Goal: Find specific page/section: Find specific page/section

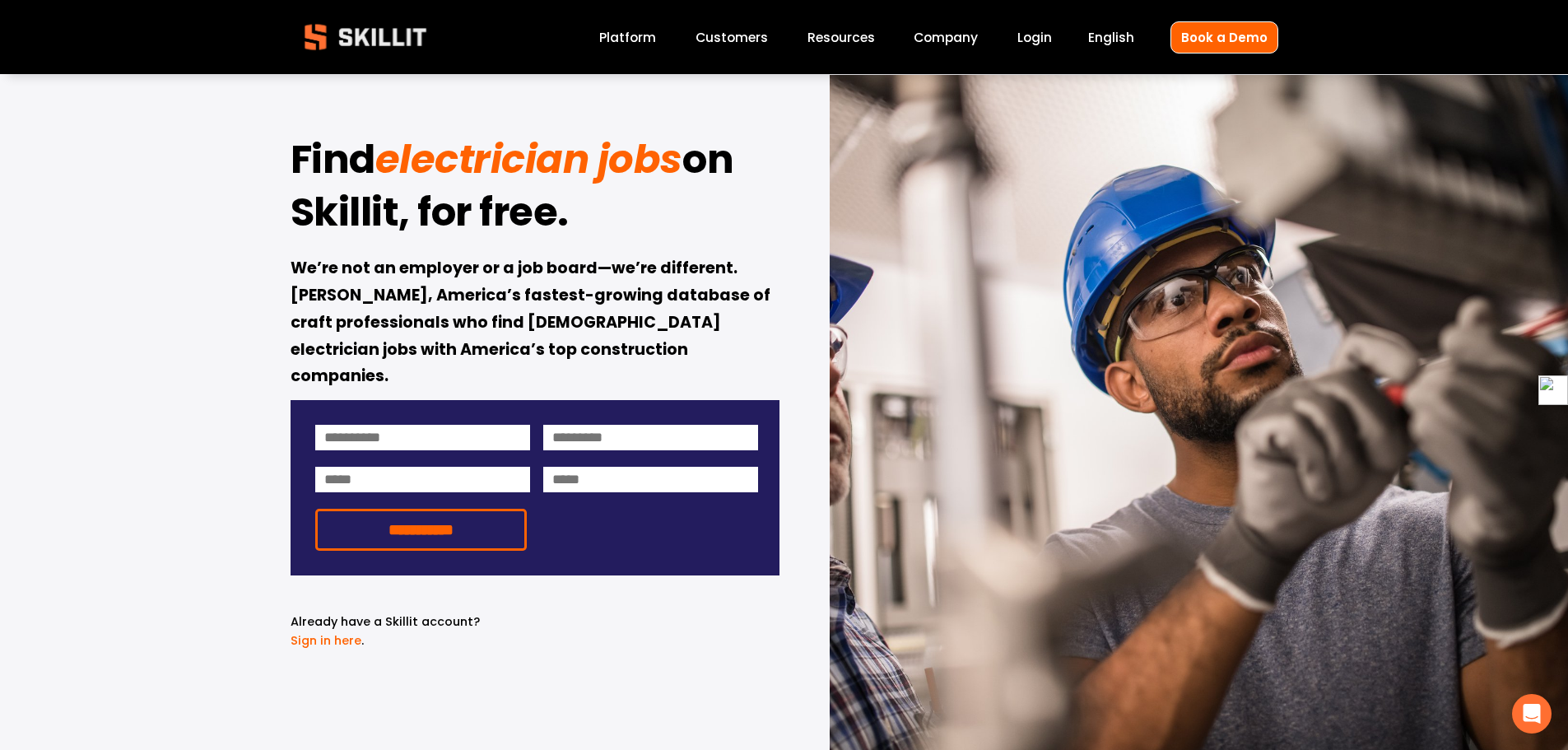
click at [940, 37] on link "Company" at bounding box center [946, 37] width 65 height 22
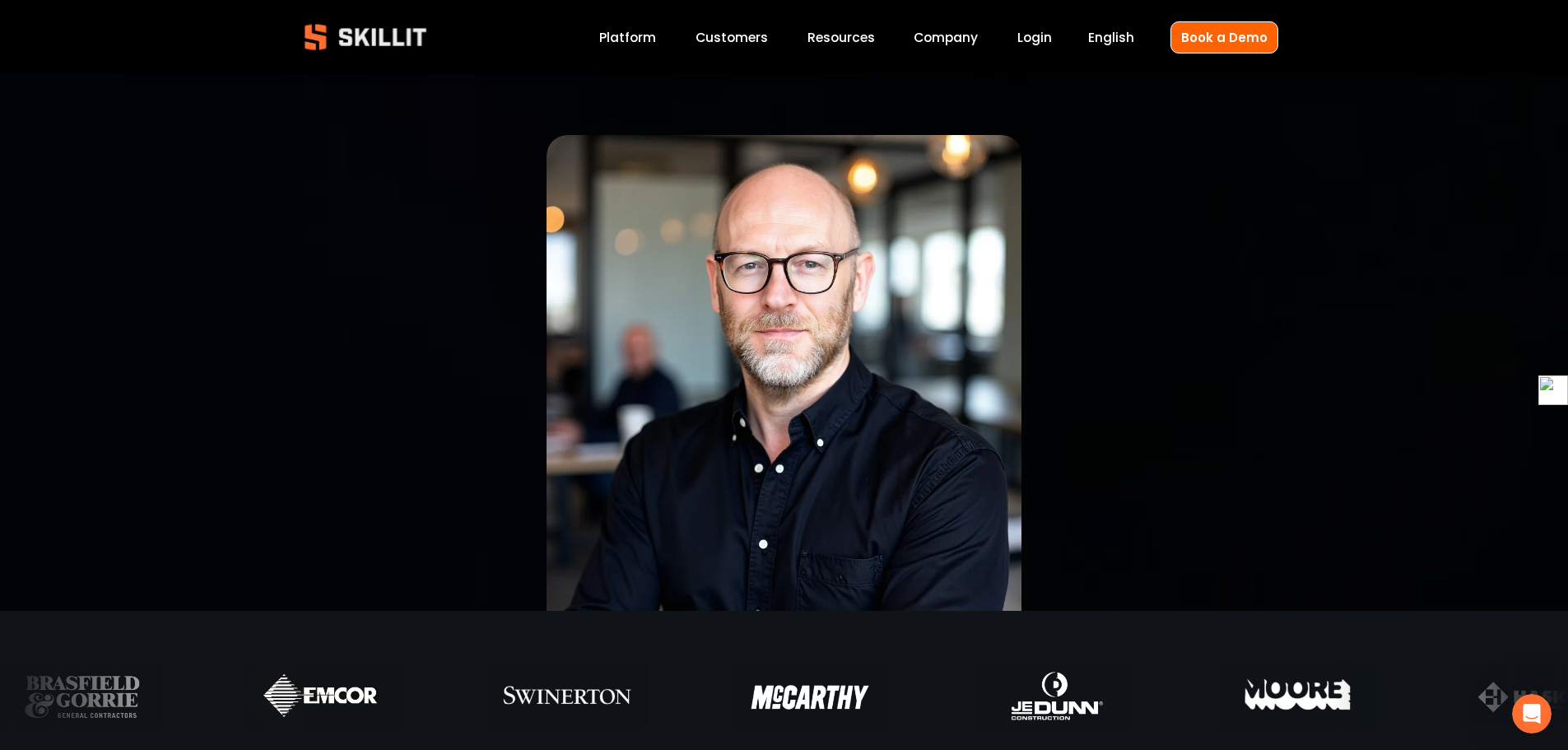
click at [614, 42] on link "Platform" at bounding box center [628, 37] width 57 height 22
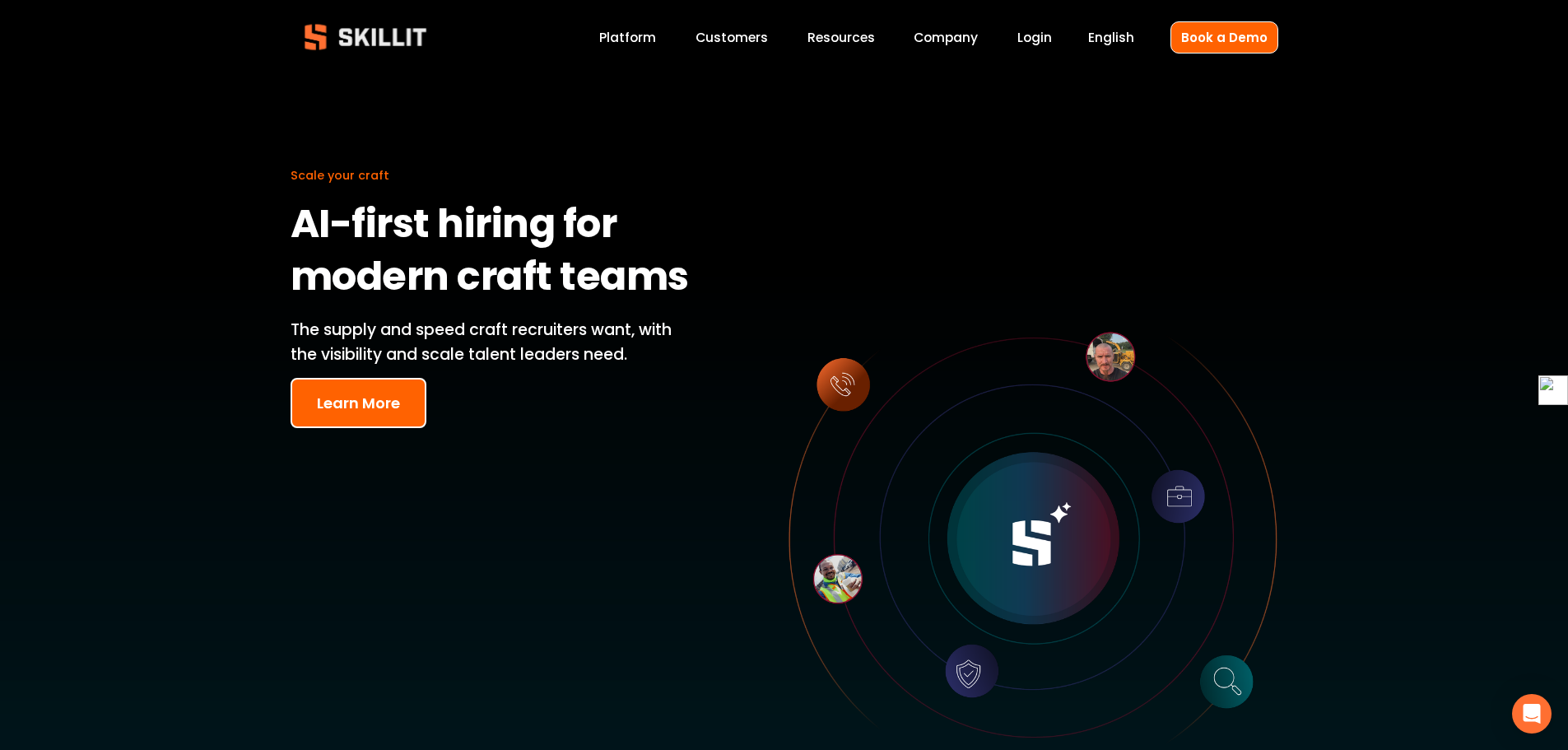
click at [1052, 37] on link "Login" at bounding box center [1034, 37] width 34 height 22
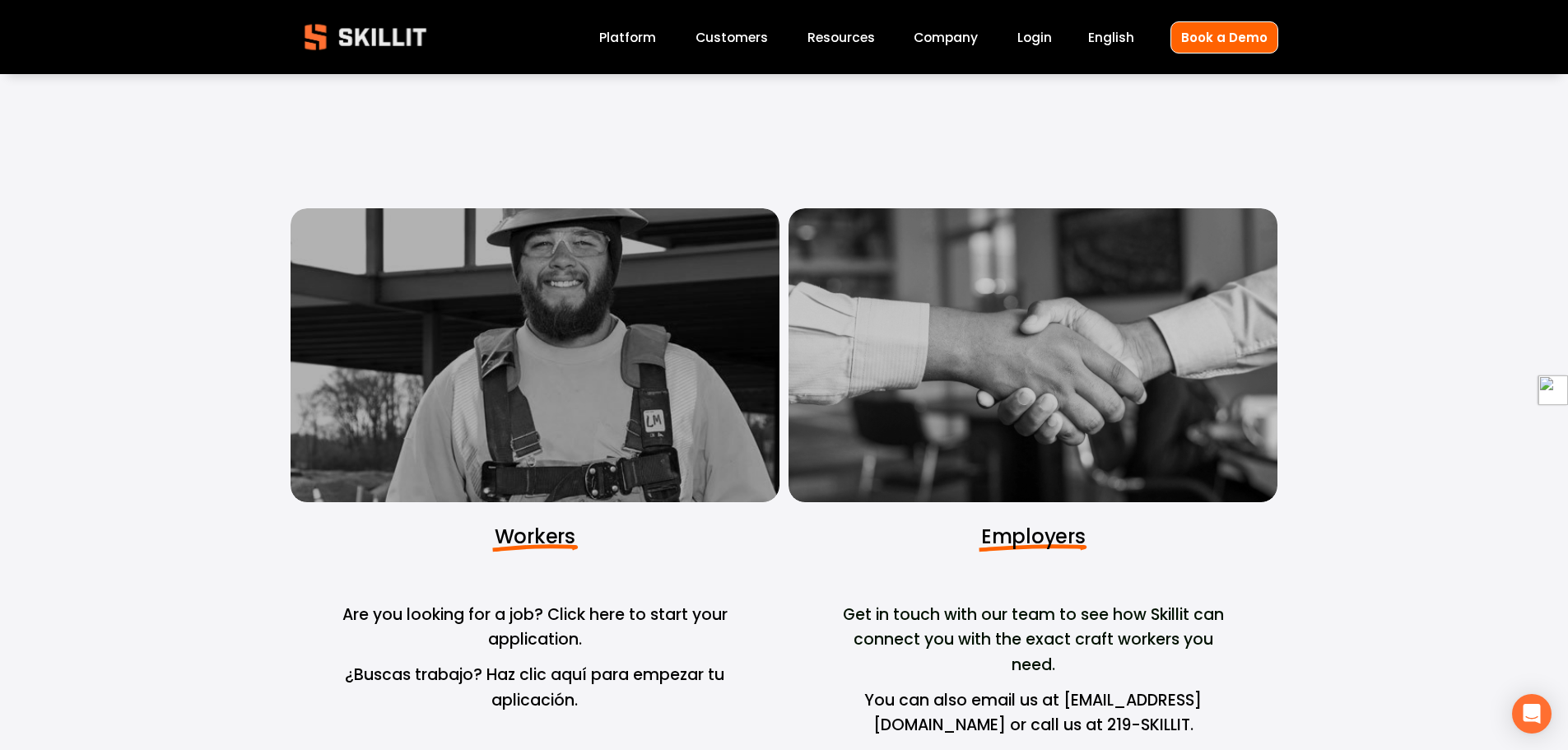
scroll to position [164, 0]
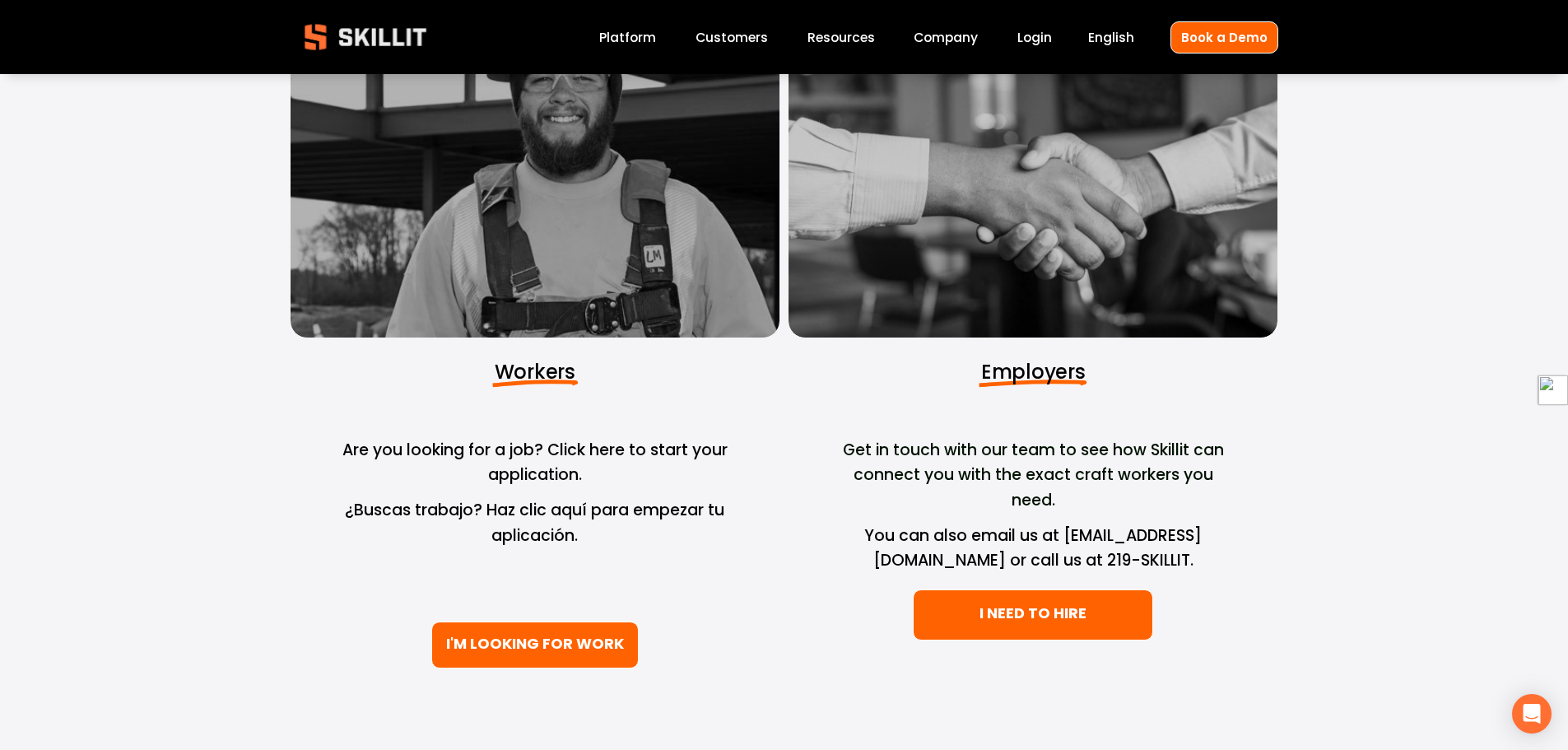
click at [1009, 612] on link "I NEED TO HIRE" at bounding box center [1032, 615] width 240 height 52
